Goal: Task Accomplishment & Management: Manage account settings

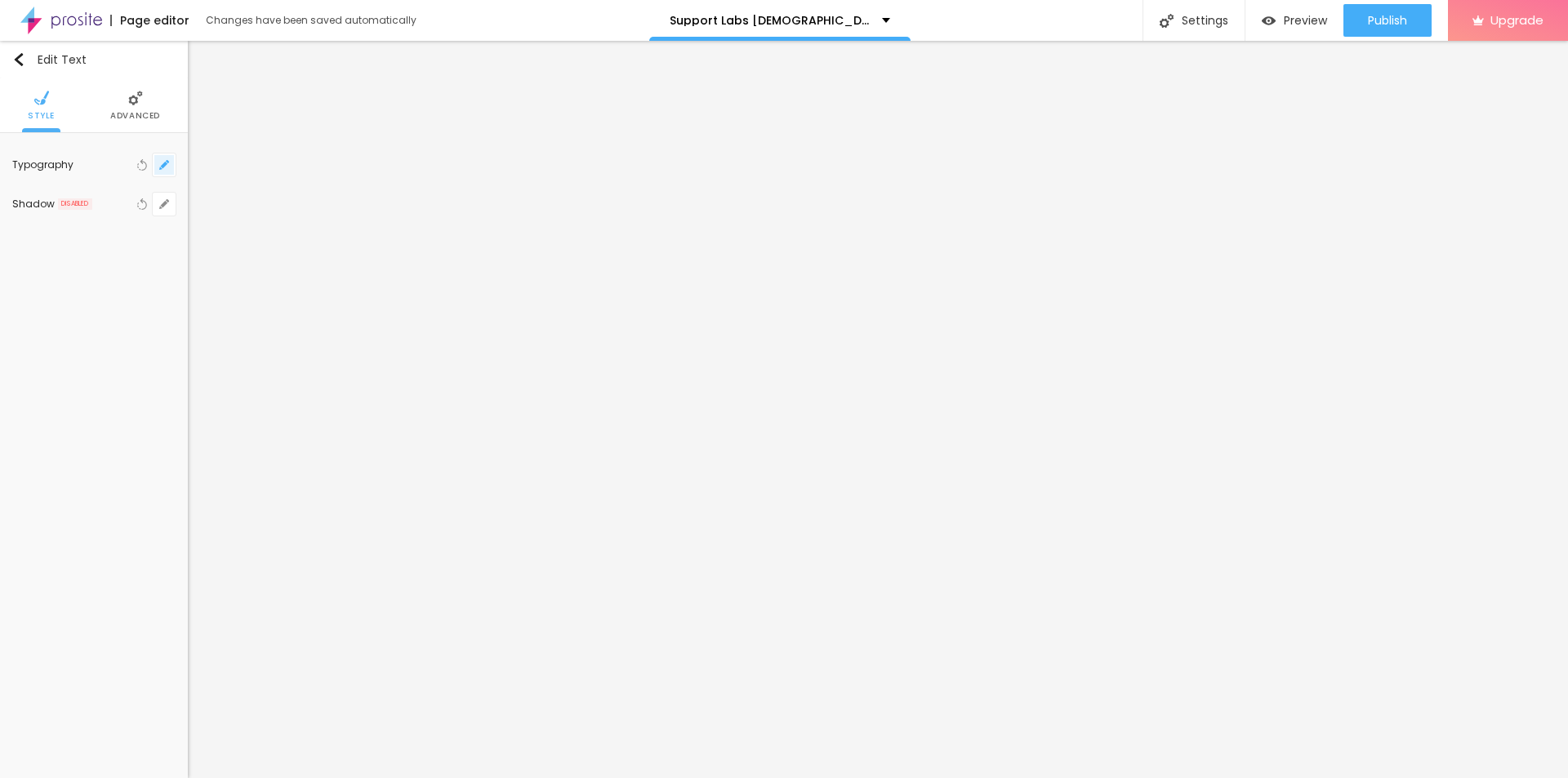
click at [161, 159] on button "button" at bounding box center [164, 164] width 22 height 22
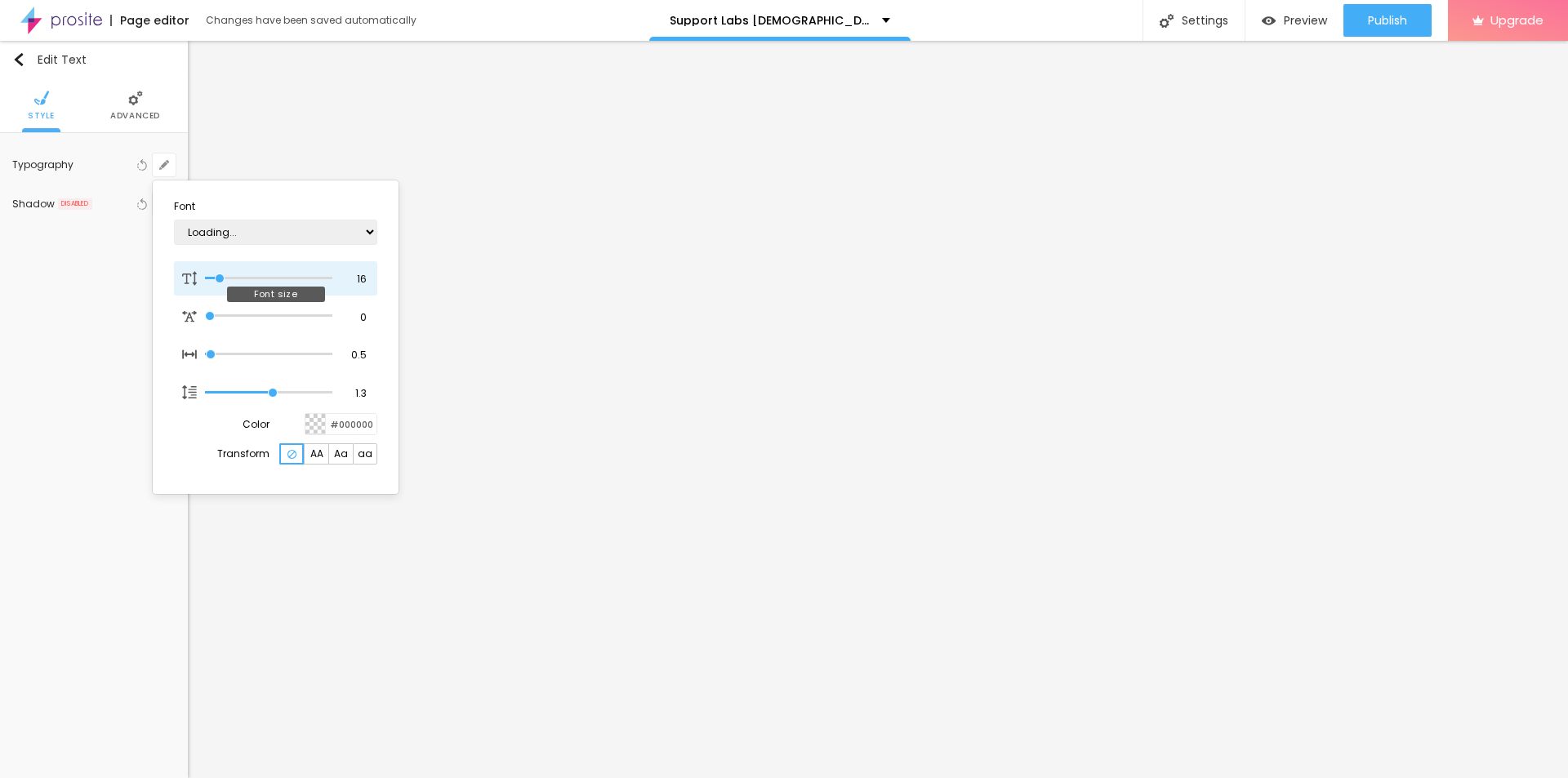
type input "1"
type input "15"
type input "1"
type input "20"
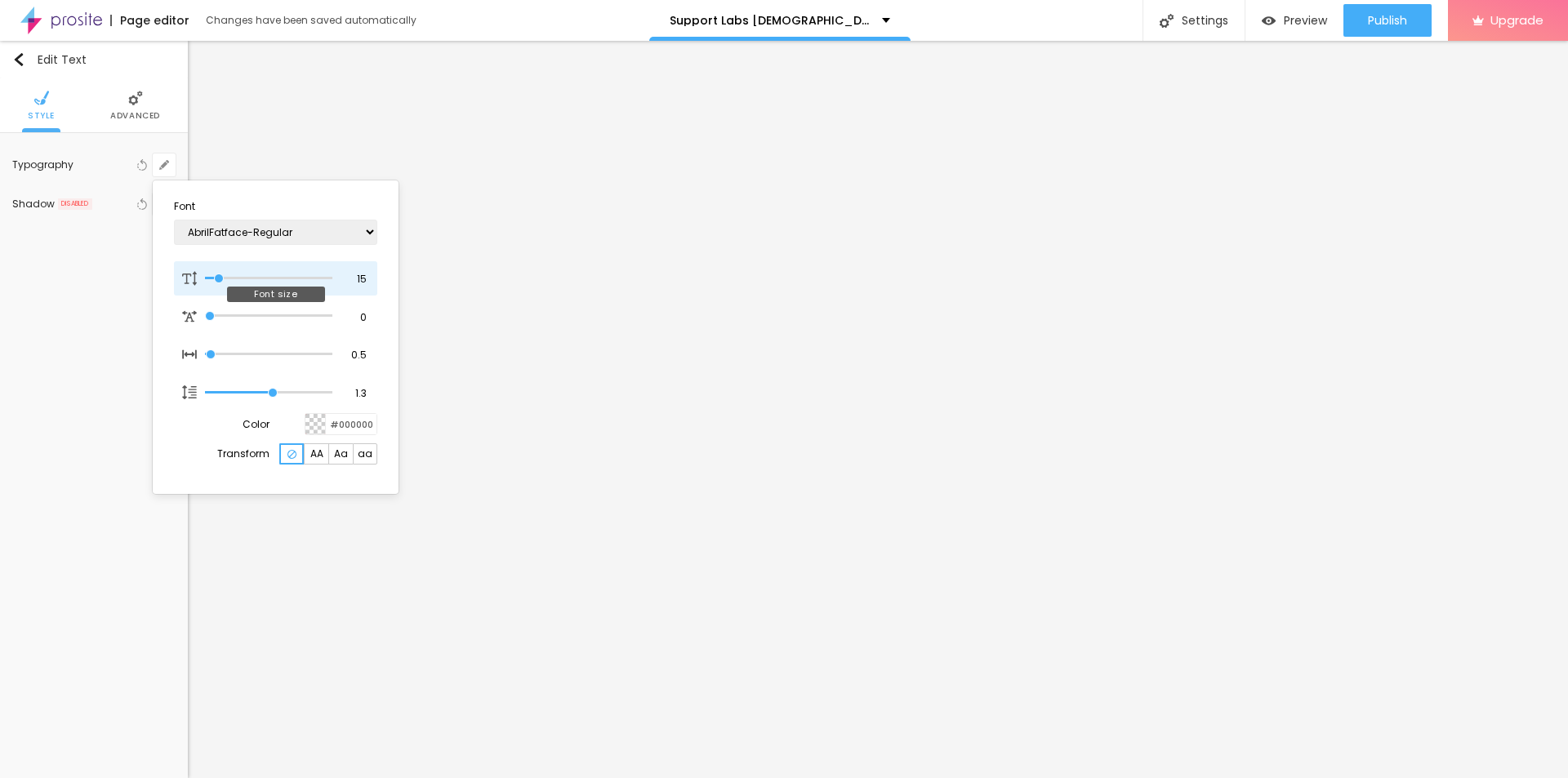
type input "20"
type input "1"
type input "21"
type input "1"
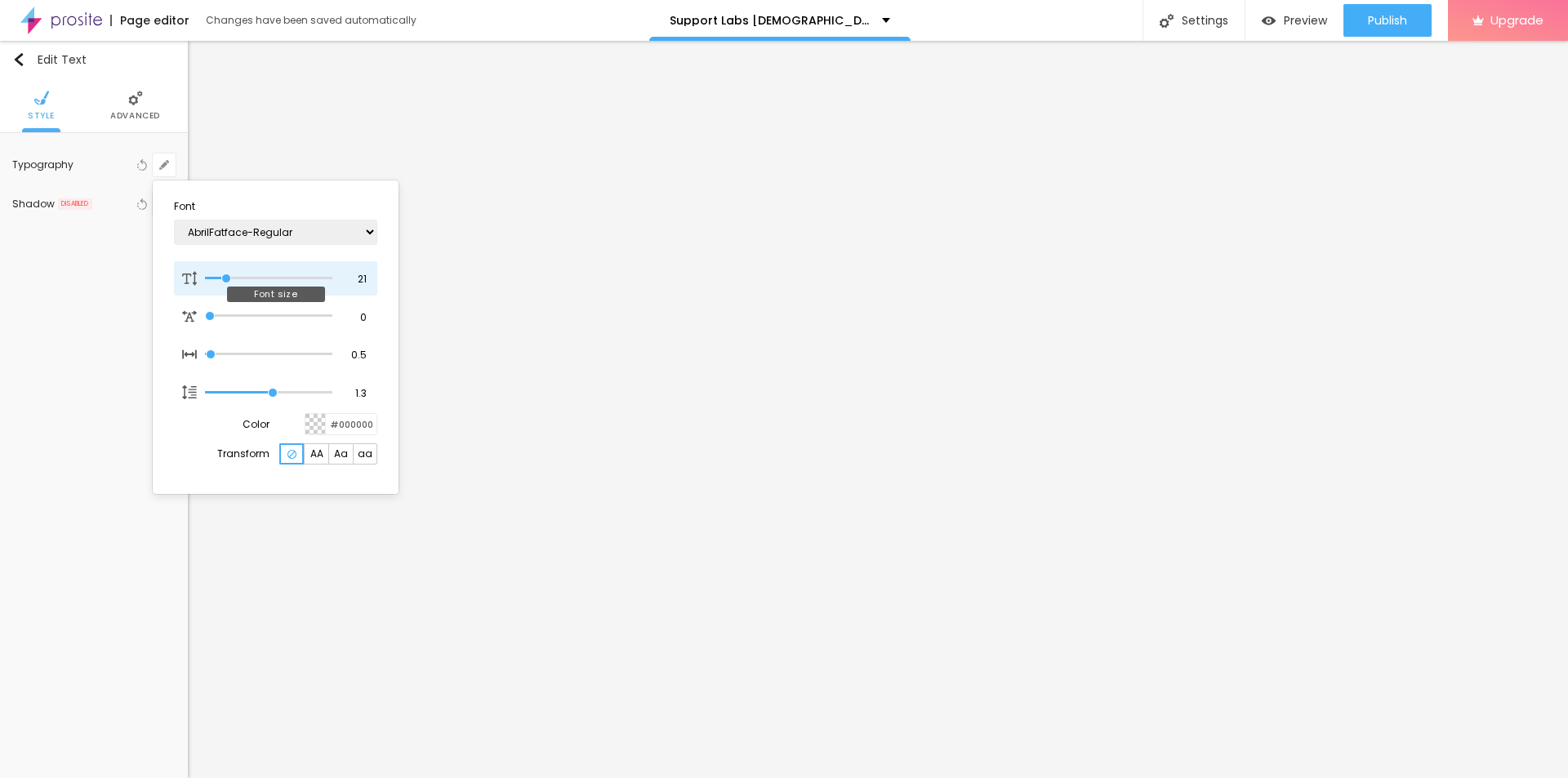
type input "22"
type input "1"
type input "23"
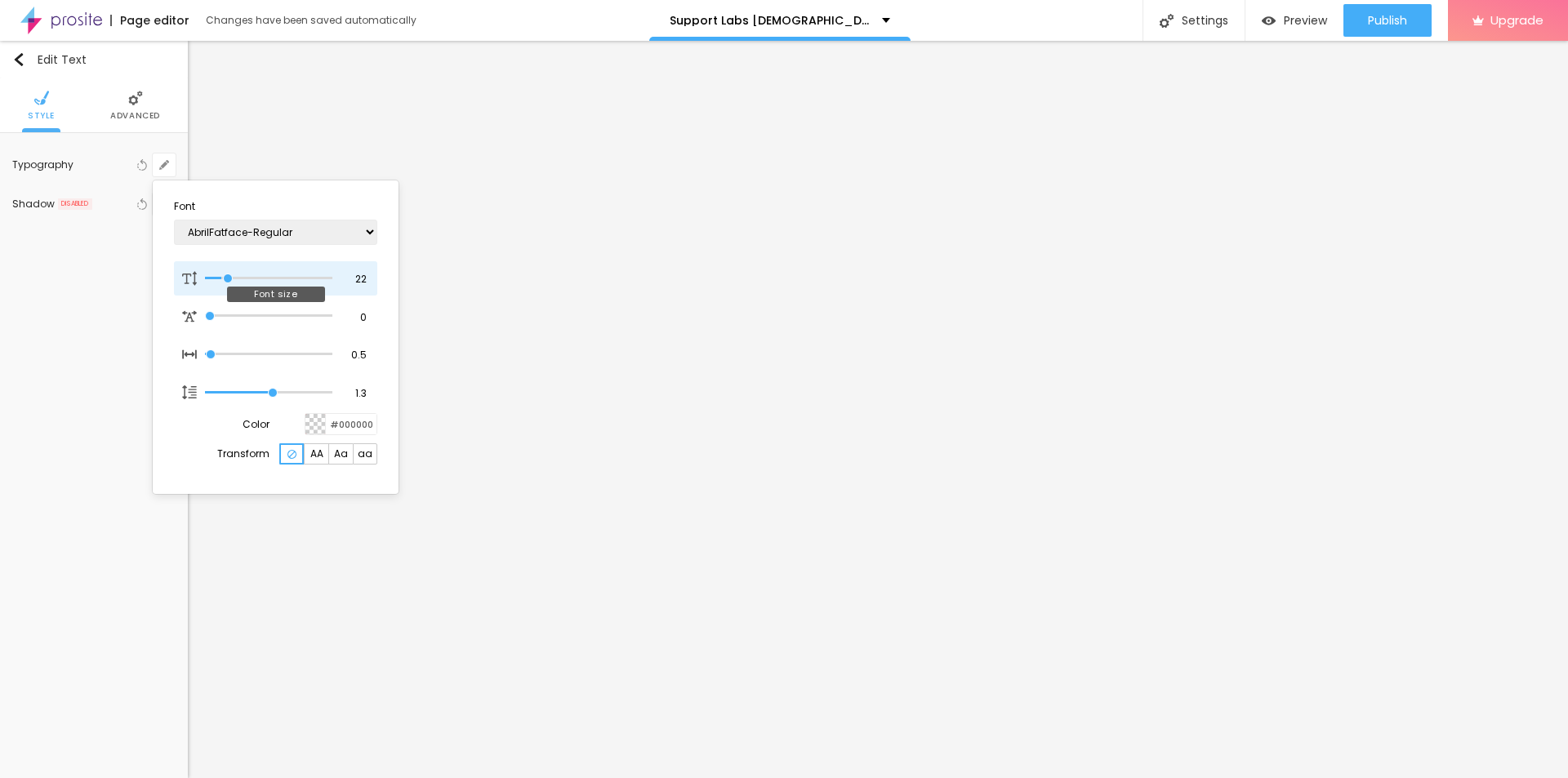
type input "1"
type input "26"
type input "1"
type input "25"
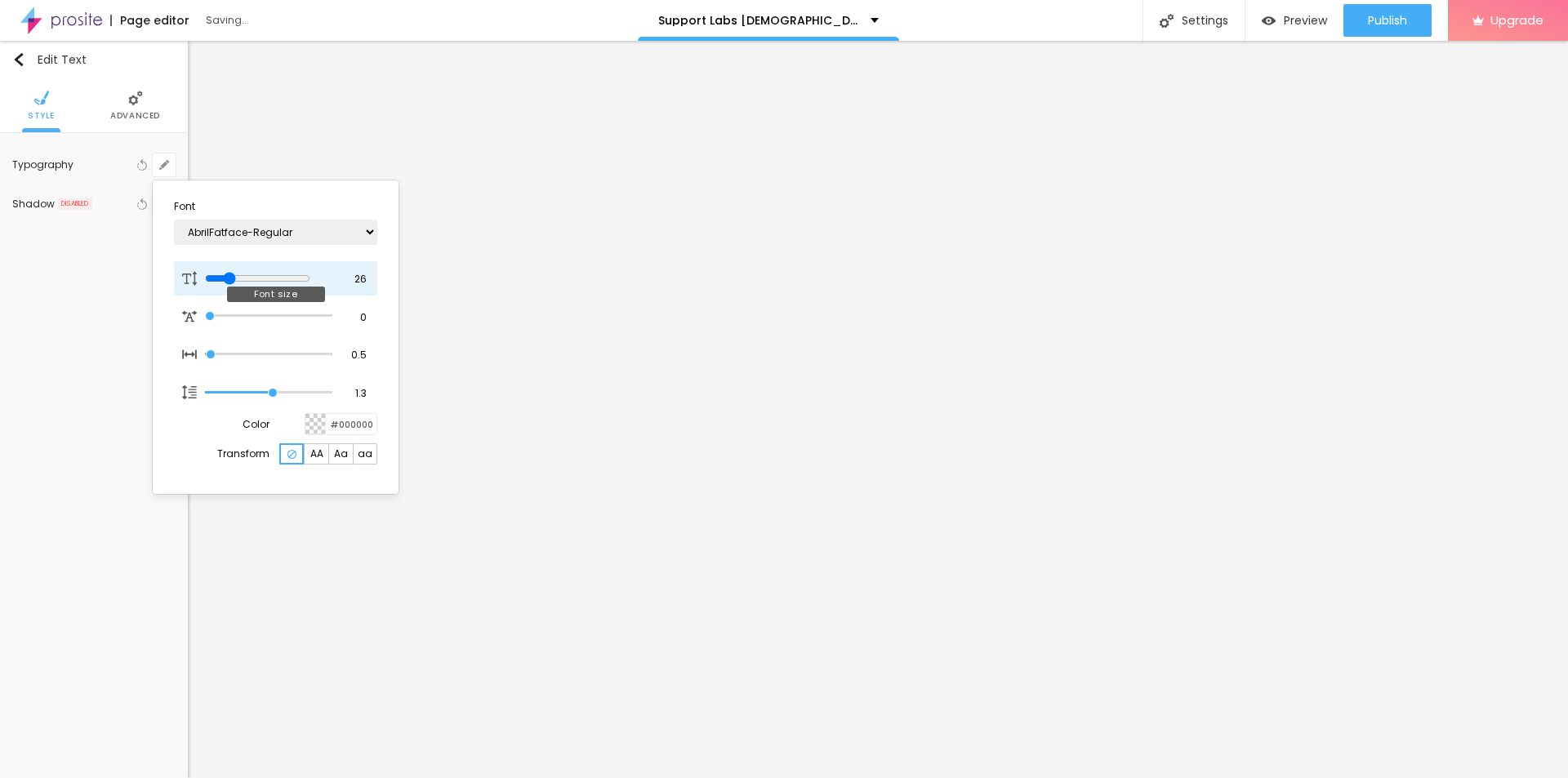
type input "25"
type input "1"
type input "23"
type input "1"
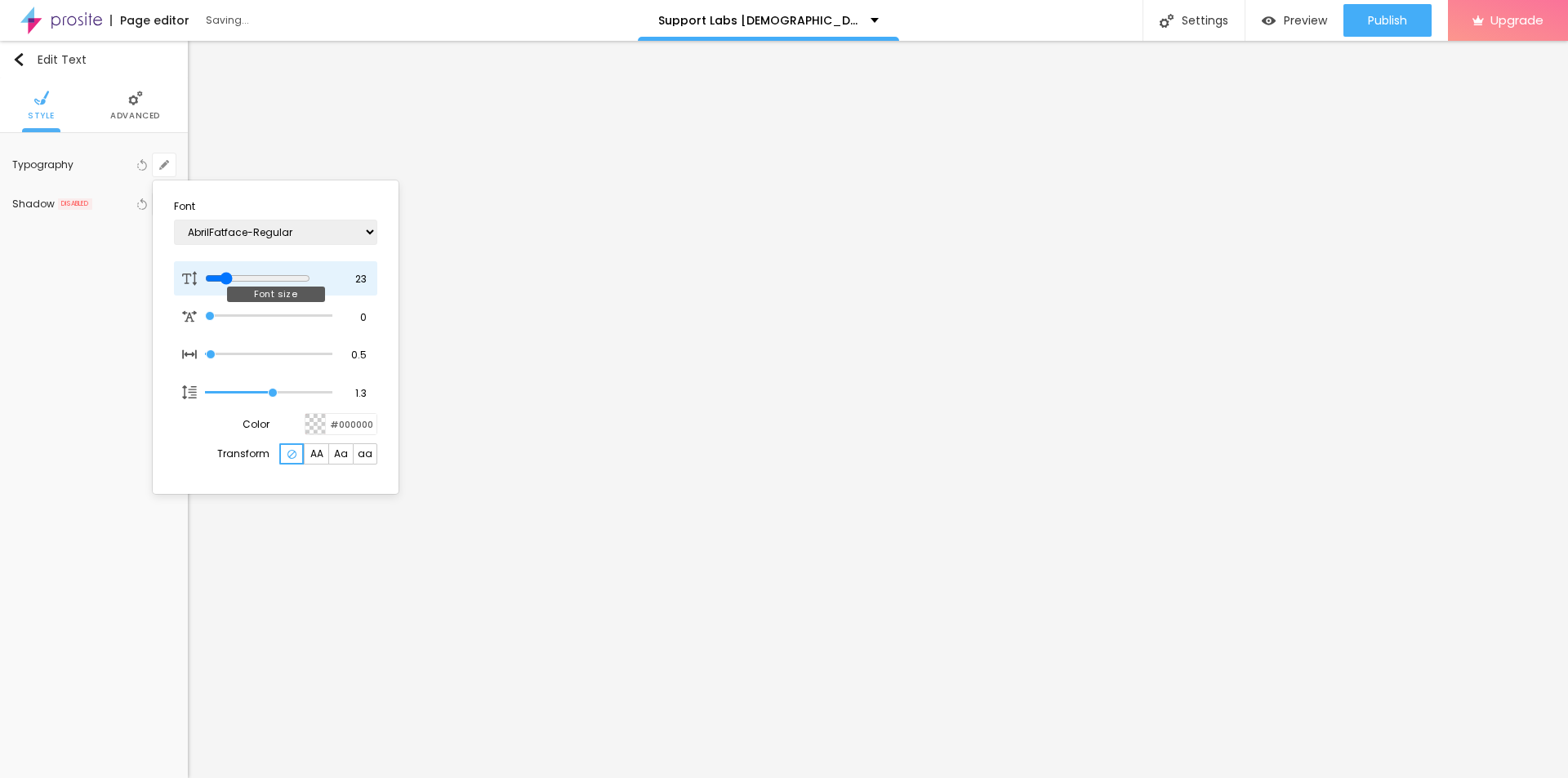
drag, startPoint x: 218, startPoint y: 281, endPoint x: 230, endPoint y: 284, distance: 12.4
type input "23"
click at [230, 284] on input "range" at bounding box center [257, 279] width 106 height 13
type input "1"
click at [453, 340] on div at bounding box center [784, 389] width 1568 height 778
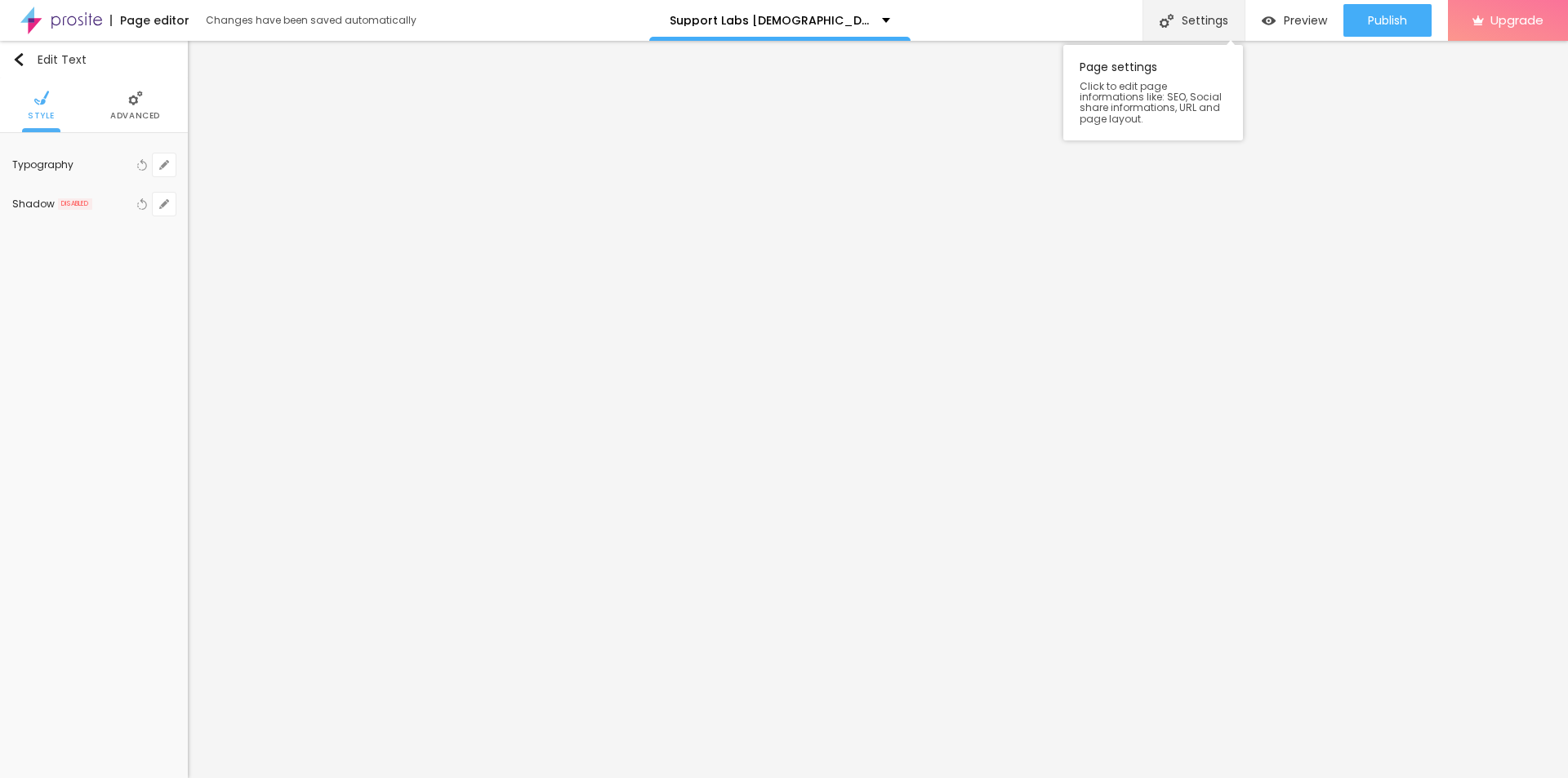
click at [1186, 20] on div "Settings" at bounding box center [1193, 20] width 102 height 41
paste input "Support Labs [DEMOGRAPHIC_DATA] Performance Gummies"
paste input "Uncovering Reviews, Benefits"
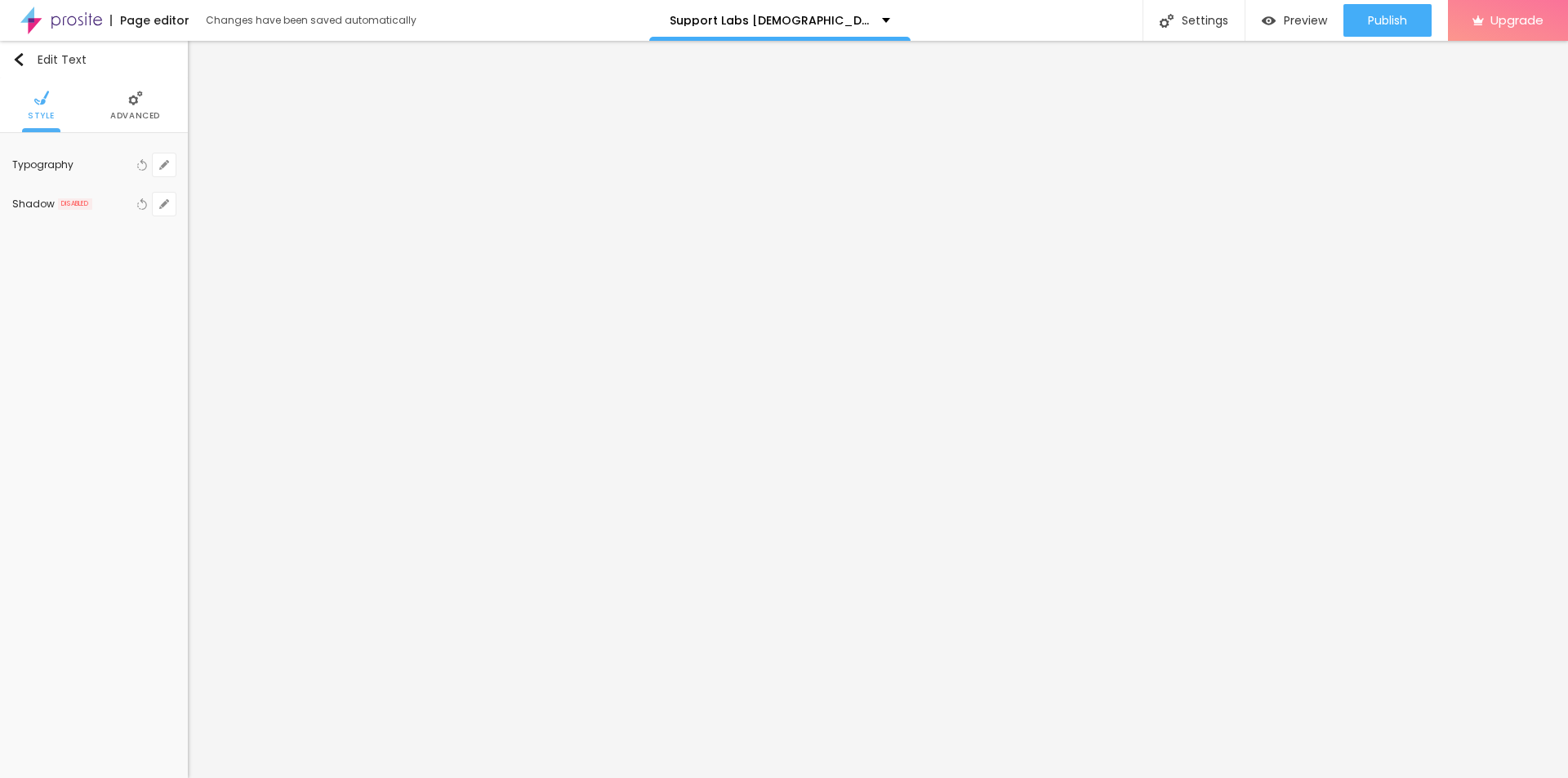
type input "Support Labs [DEMOGRAPHIC_DATA] Performance Gummies Uncovering Reviews, Benefits"
paste textarea "Support Labs [DEMOGRAPHIC_DATA] Performance Gummies are natural dietary supplem…"
type textarea "Support Labs [DEMOGRAPHIC_DATA] Performance Gummies are natural dietary supplem…"
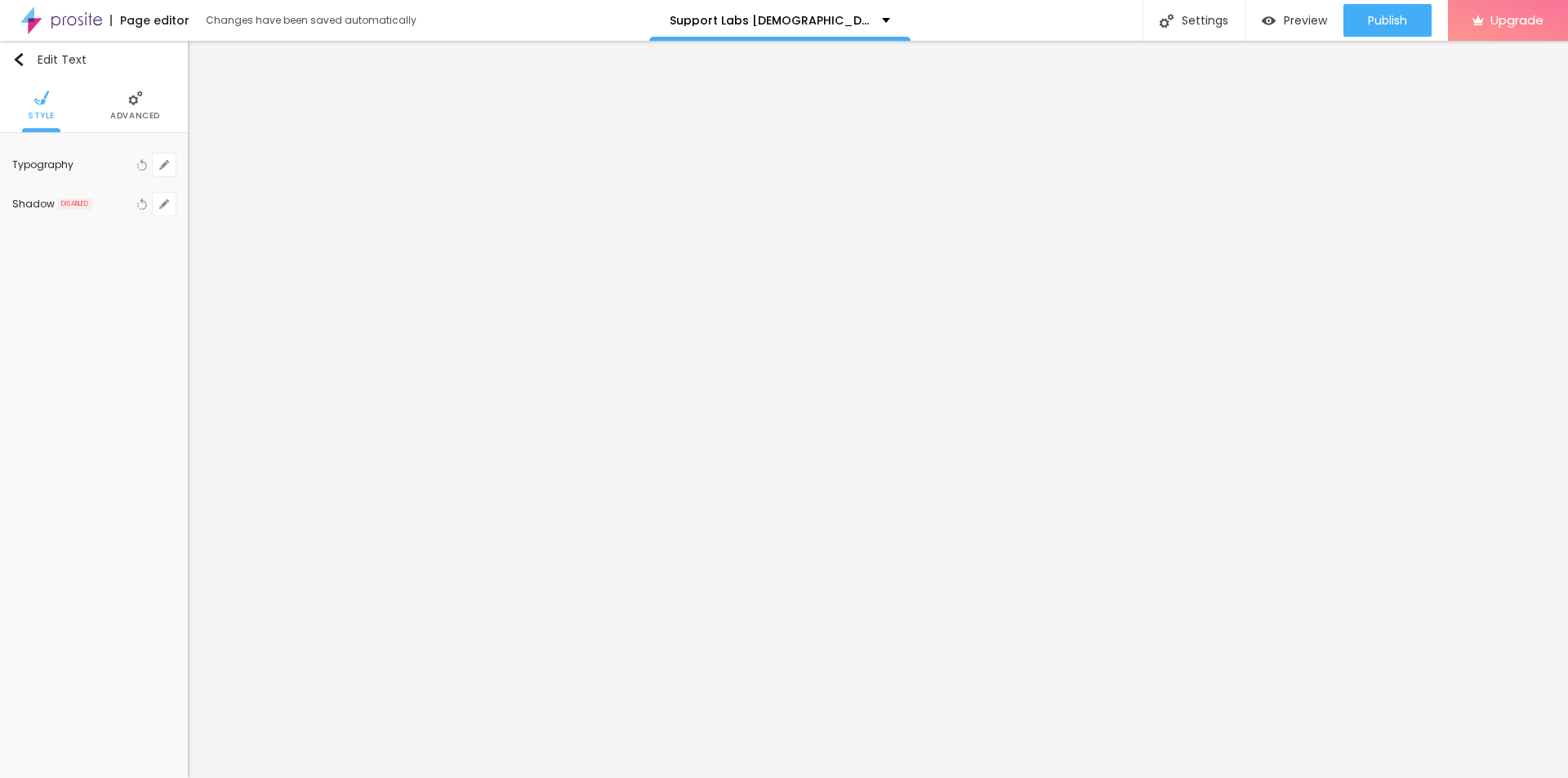
paste textarea "Support Labs [DEMOGRAPHIC_DATA] Performance Gummies"
type textarea "Support Labs [DEMOGRAPHIC_DATA] Performance Gummies"
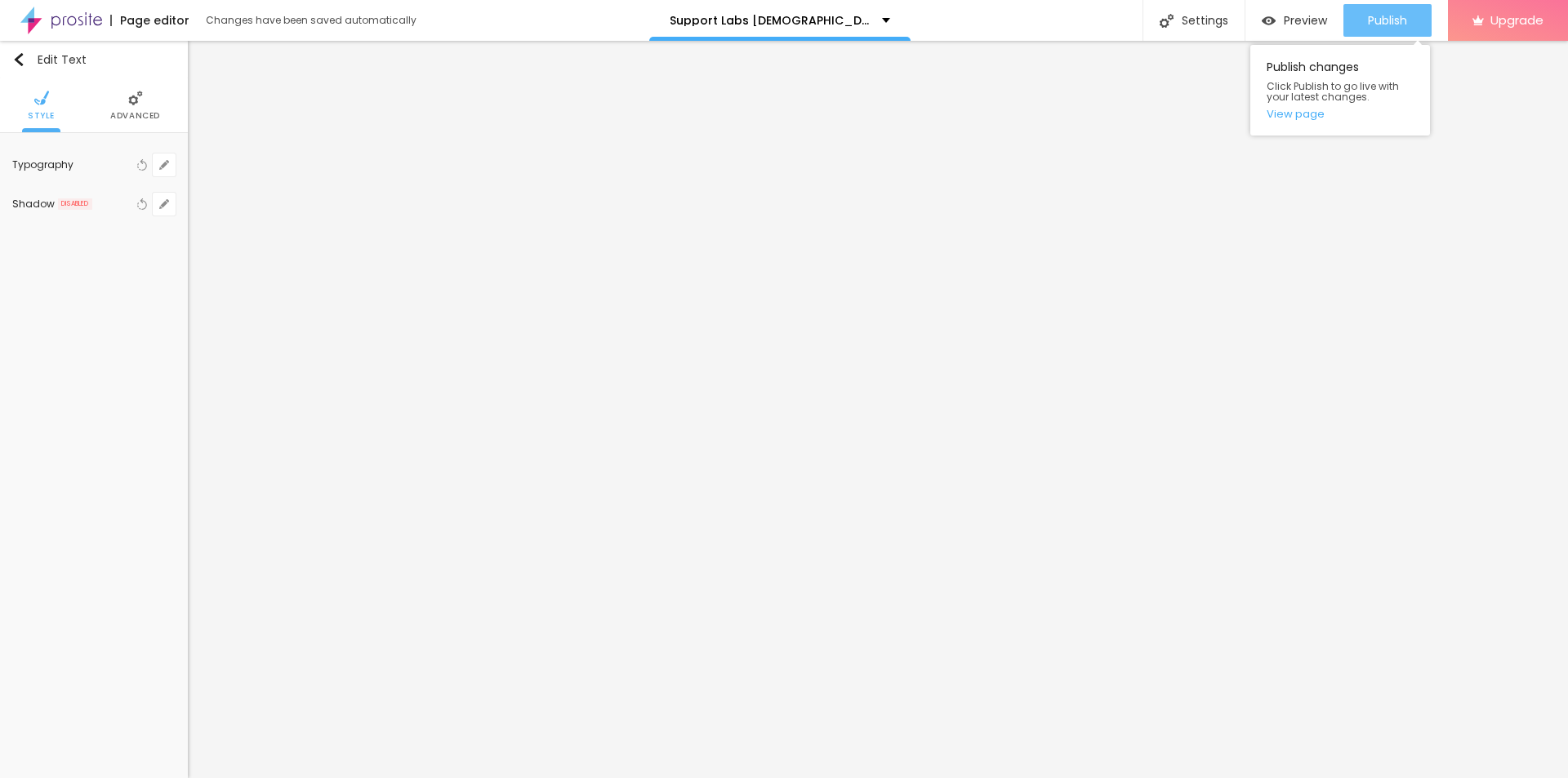
click at [1377, 22] on span "Publish" at bounding box center [1387, 21] width 39 height 13
click at [1295, 116] on link "View page" at bounding box center [1340, 114] width 147 height 11
